Goal: Transaction & Acquisition: Purchase product/service

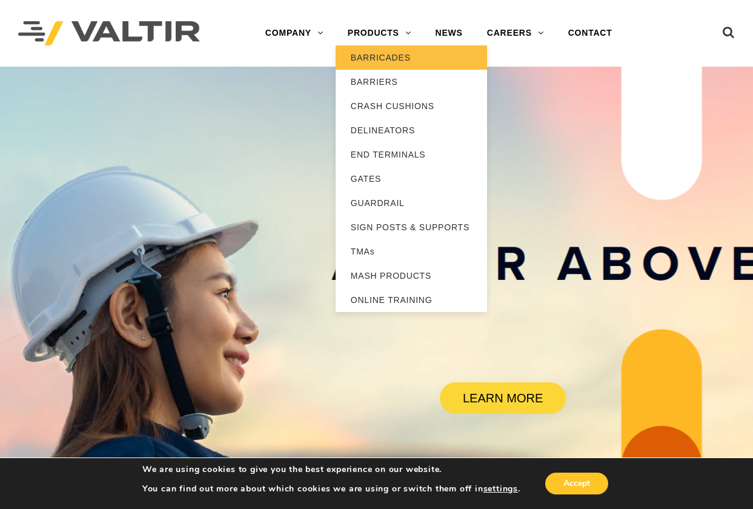
click at [378, 57] on link "BARRICADES" at bounding box center [411, 57] width 151 height 24
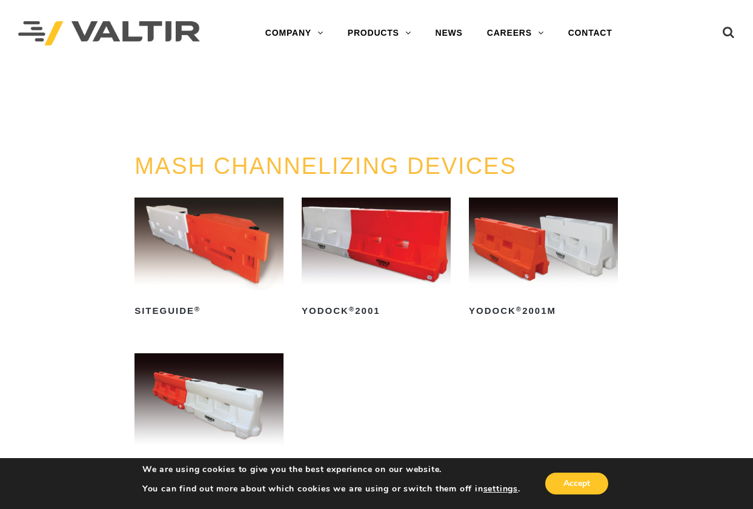
click at [215, 388] on img at bounding box center [209, 399] width 149 height 93
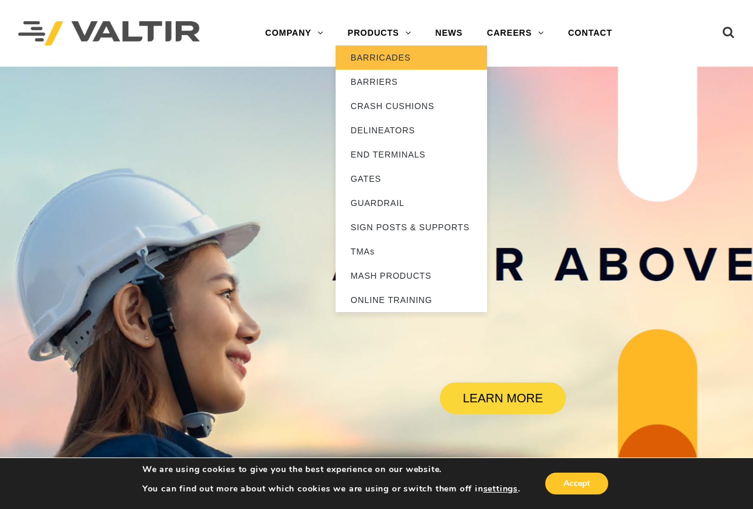
click at [376, 57] on link "BARRICADES" at bounding box center [411, 57] width 151 height 24
